Goal: Task Accomplishment & Management: Use online tool/utility

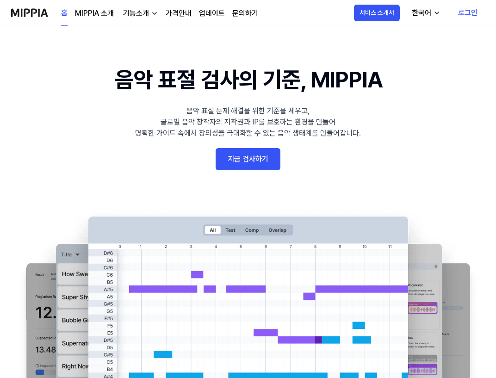
click at [300, 64] on h1 "음악 표절 검사의 기준, MIPPIA" at bounding box center [248, 79] width 267 height 33
click at [480, 14] on link "로그인" at bounding box center [468, 13] width 34 height 26
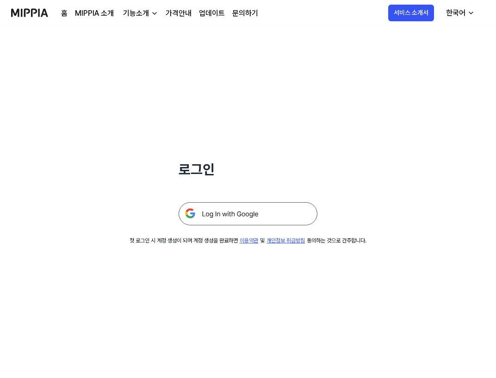
click at [253, 219] on img at bounding box center [248, 213] width 139 height 23
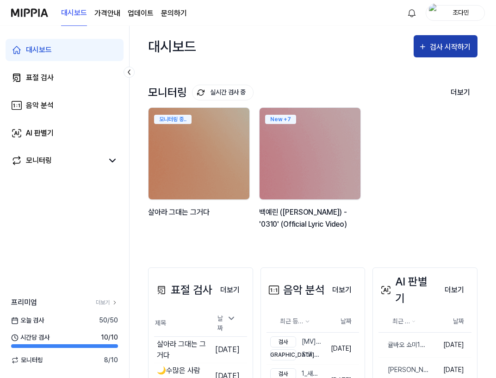
click at [469, 49] on div "검사 시작하기" at bounding box center [451, 47] width 43 height 12
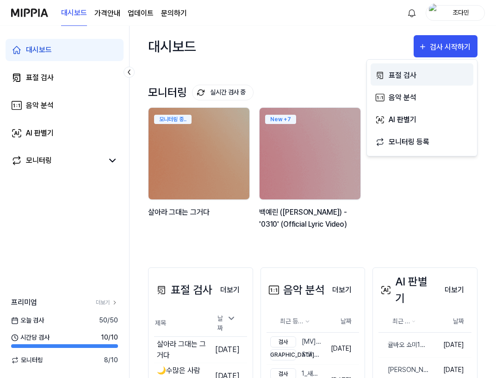
click at [418, 73] on div "표절 검사" at bounding box center [429, 75] width 81 height 12
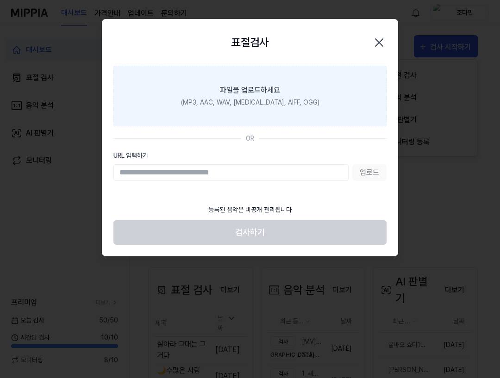
click at [260, 121] on label "파일을 업로드하세요 (MP3, AAC, WAV, FLAC, AIFF, OGG)" at bounding box center [249, 96] width 273 height 61
click at [0, 0] on input "파일을 업로드하세요 (MP3, AAC, WAV, FLAC, AIFF, OGG)" at bounding box center [0, 0] width 0 height 0
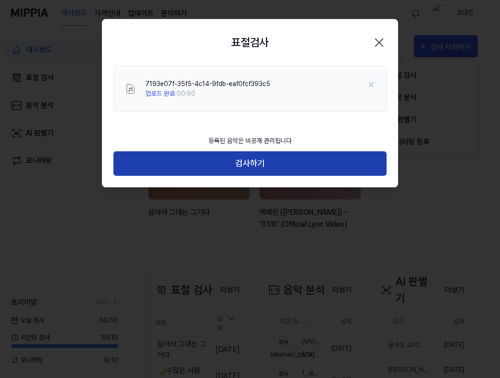
click at [287, 162] on button "검사하기" at bounding box center [249, 163] width 273 height 25
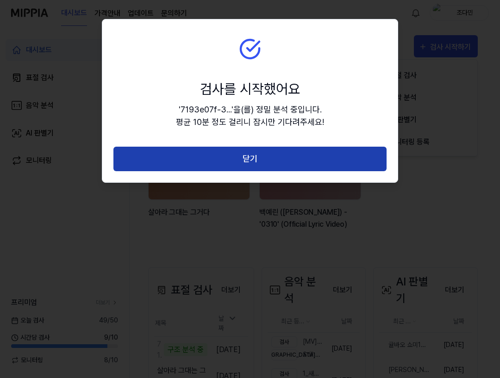
click at [219, 166] on button "닫기" at bounding box center [249, 159] width 273 height 25
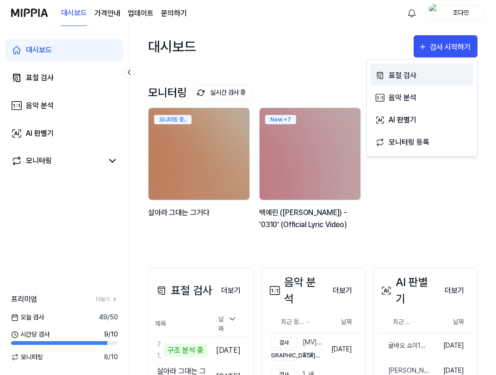
click at [407, 77] on div "표절 검사" at bounding box center [429, 75] width 81 height 12
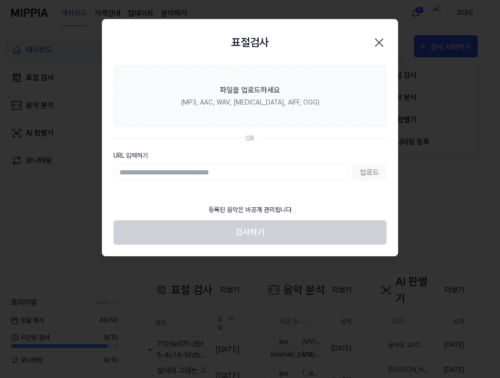
click at [313, 169] on input "URL 입력하기" at bounding box center [230, 172] width 235 height 17
paste input "**********"
type input "**********"
click at [388, 39] on div "표절검사 닫기" at bounding box center [249, 42] width 295 height 46
click at [387, 44] on div "표절검사 닫기" at bounding box center [249, 42] width 295 height 46
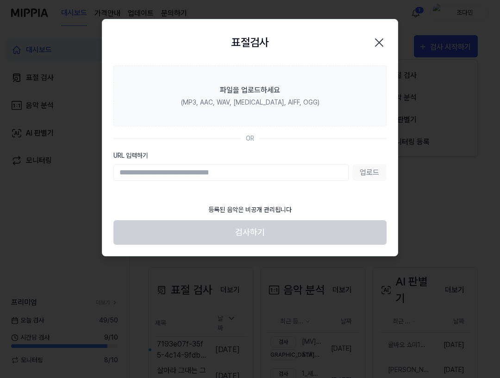
click at [382, 43] on icon "button" at bounding box center [379, 42] width 15 height 15
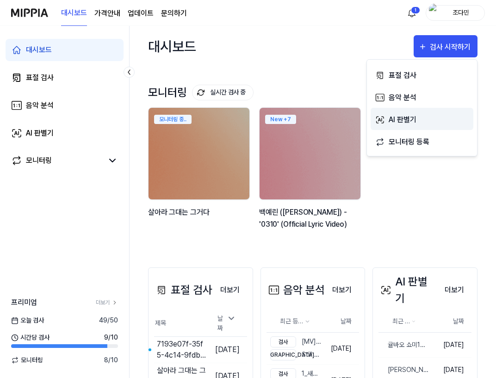
click at [439, 124] on div "AI 판별기" at bounding box center [429, 120] width 81 height 12
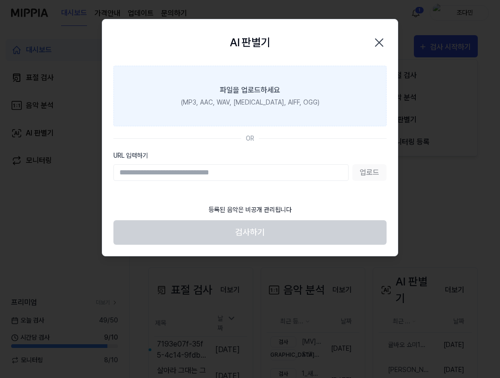
click at [313, 111] on label "파일을 업로드하세요 (MP3, AAC, WAV, FLAC, AIFF, OGG)" at bounding box center [249, 96] width 273 height 61
click at [0, 0] on input "파일을 업로드하세요 (MP3, AAC, WAV, FLAC, AIFF, OGG)" at bounding box center [0, 0] width 0 height 0
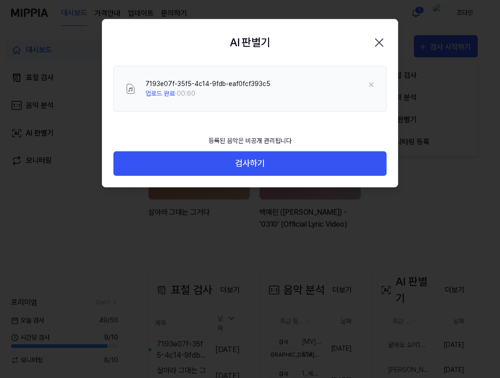
click at [381, 43] on icon "button" at bounding box center [379, 42] width 15 height 15
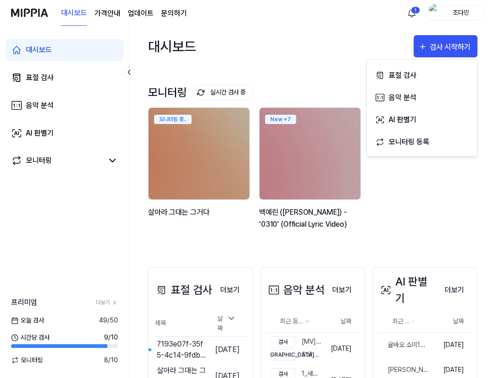
click at [464, 13] on div "조다민" at bounding box center [461, 12] width 36 height 10
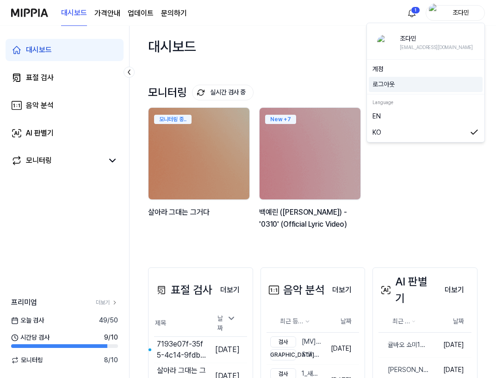
click at [384, 90] on div "로그아웃" at bounding box center [426, 84] width 114 height 15
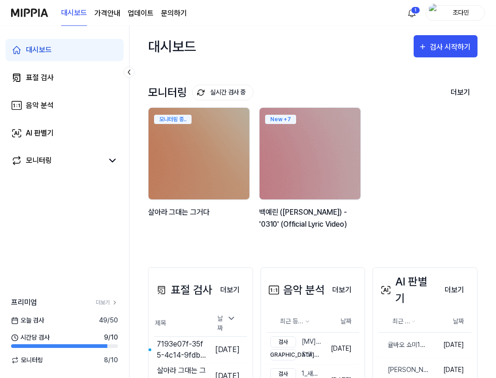
click at [447, 15] on div "조다민" at bounding box center [461, 12] width 36 height 10
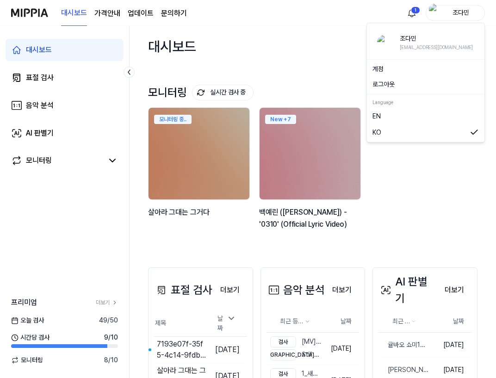
click at [385, 87] on button "로그아웃" at bounding box center [426, 85] width 106 height 10
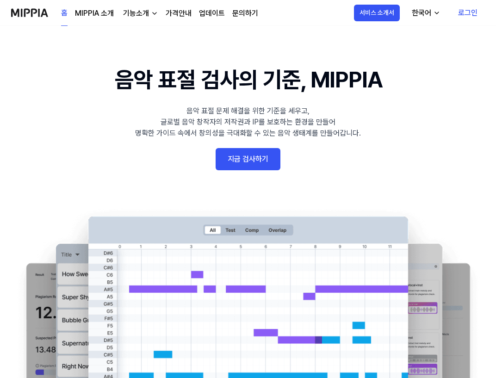
click at [471, 14] on link "로그인" at bounding box center [468, 13] width 34 height 26
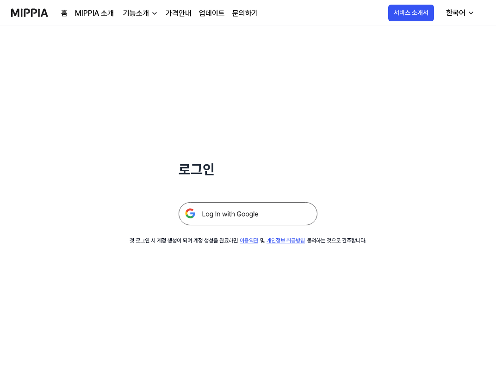
click at [245, 216] on img at bounding box center [248, 213] width 139 height 23
